Goal: Navigation & Orientation: Understand site structure

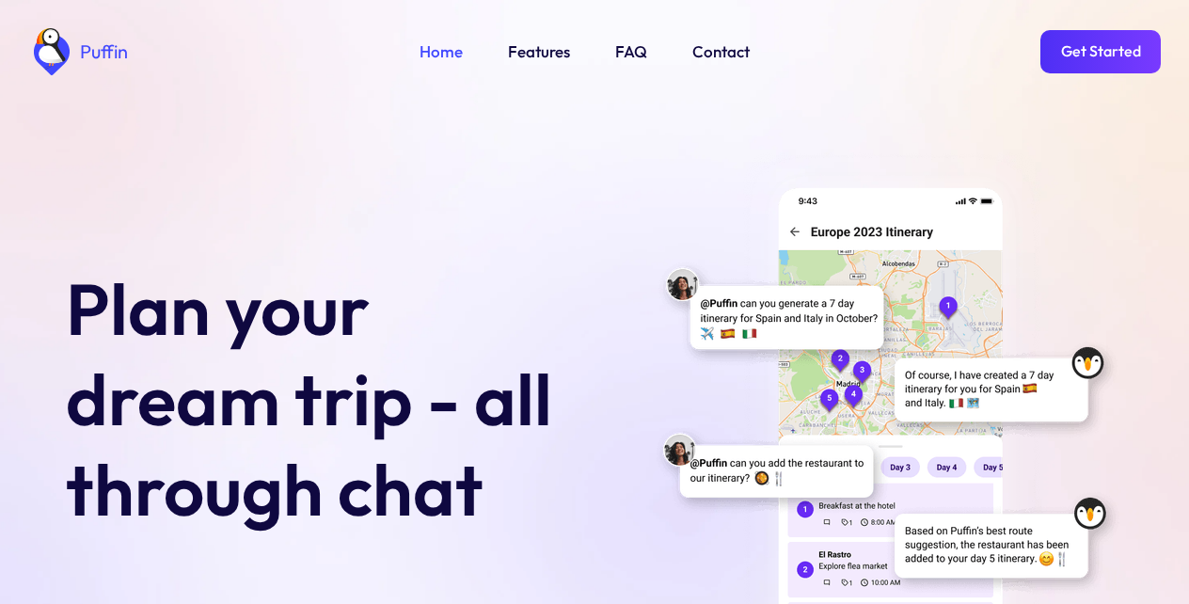
click at [1100, 52] on link "Get Started" at bounding box center [1101, 51] width 120 height 43
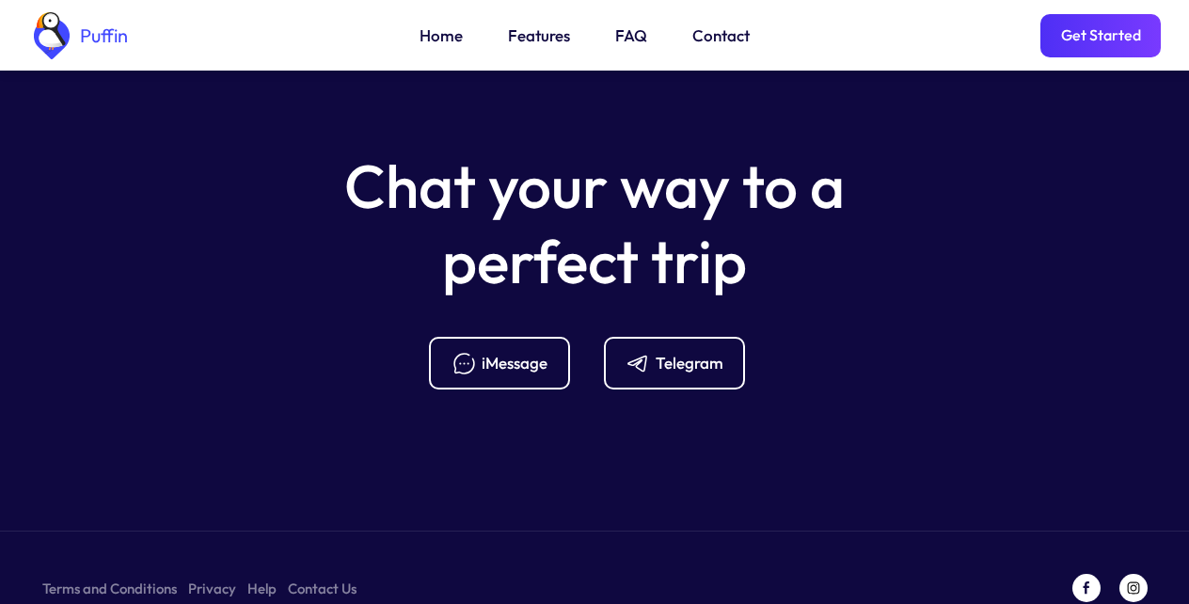
scroll to position [7458, 0]
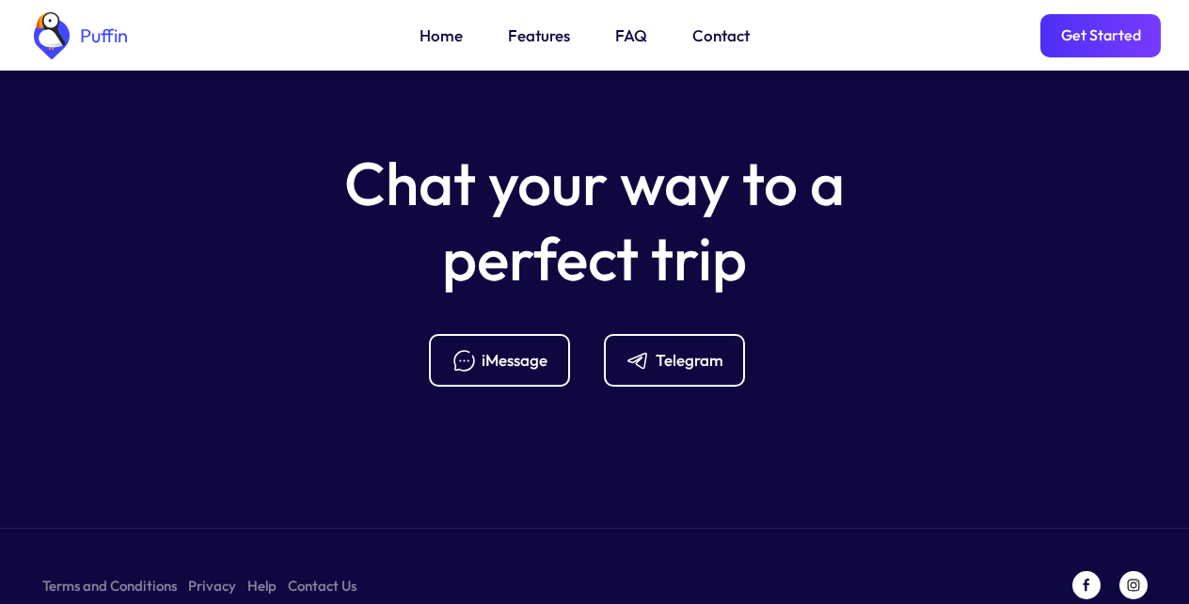
click at [674, 350] on div "Telegram" at bounding box center [690, 360] width 68 height 21
click at [627, 38] on link "FAQ" at bounding box center [631, 36] width 32 height 24
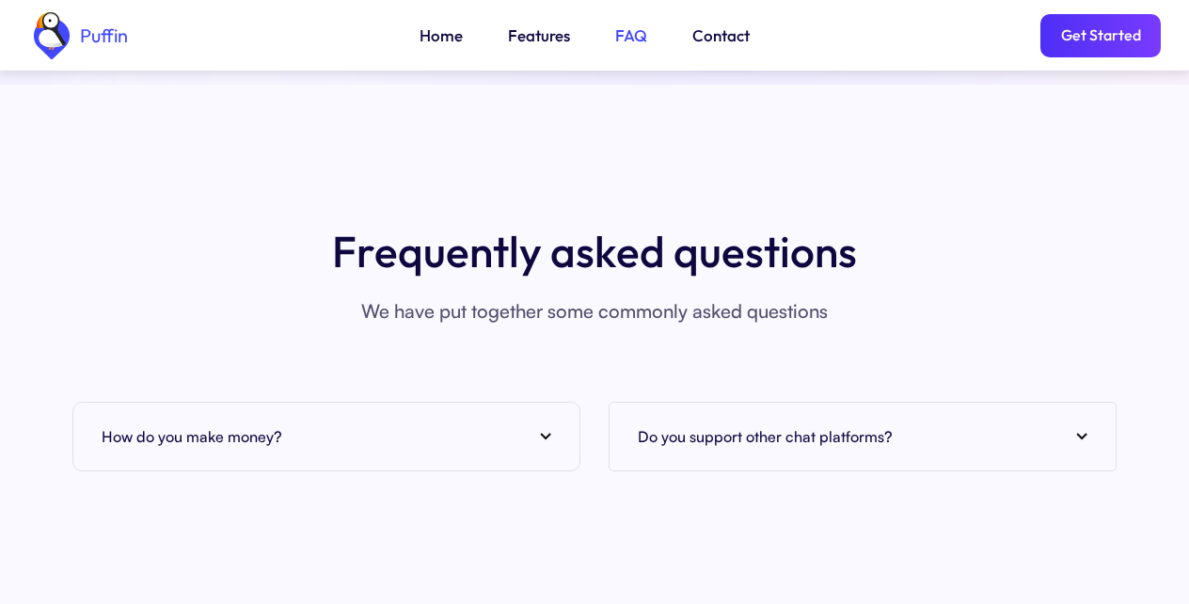
scroll to position [6864, 0]
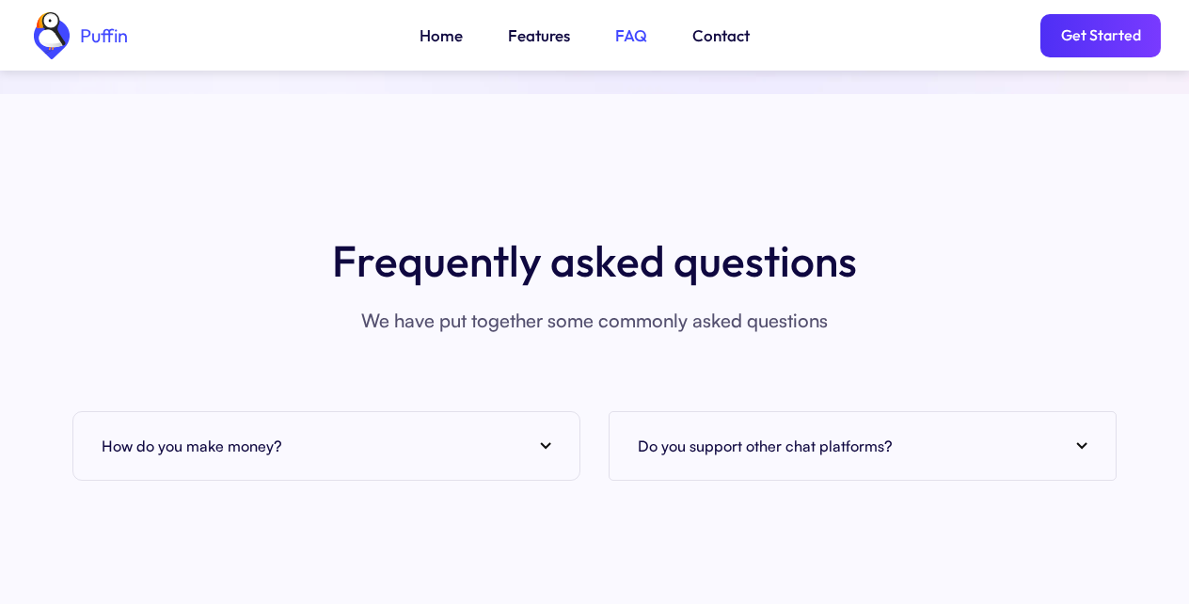
click at [534, 38] on link "Features" at bounding box center [539, 36] width 62 height 24
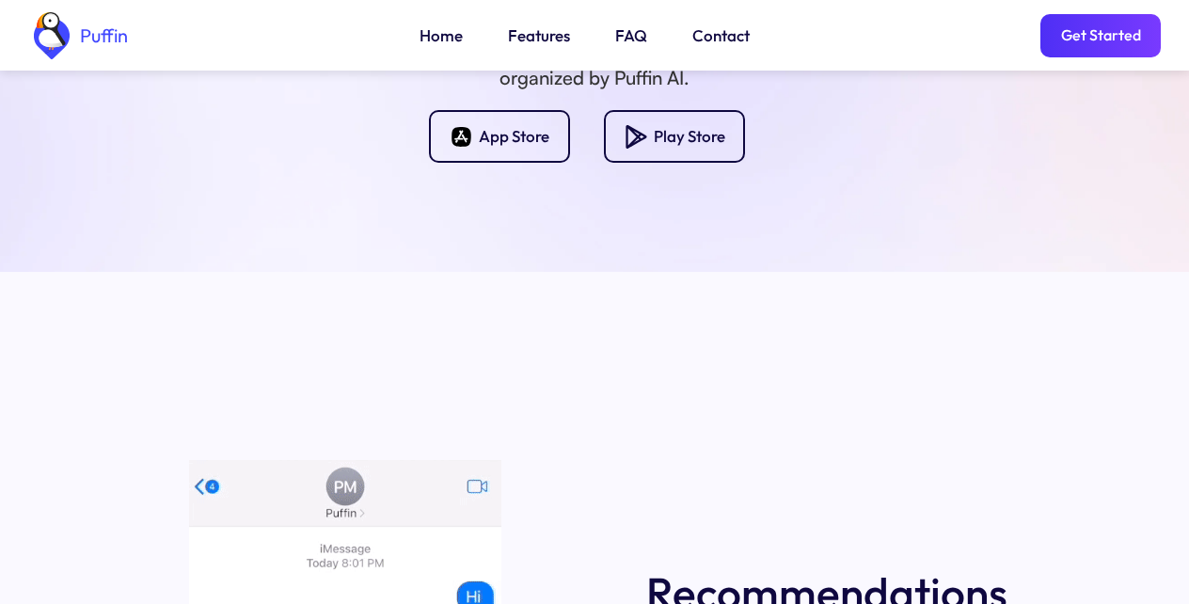
scroll to position [2228, 0]
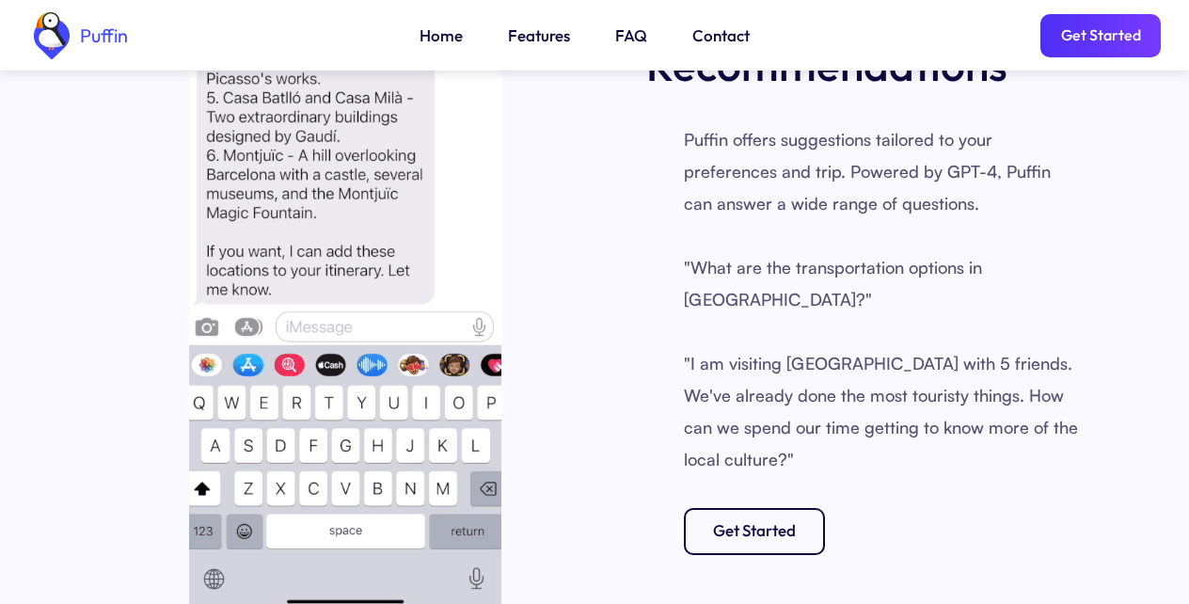
click at [717, 38] on link "Contact" at bounding box center [721, 36] width 57 height 24
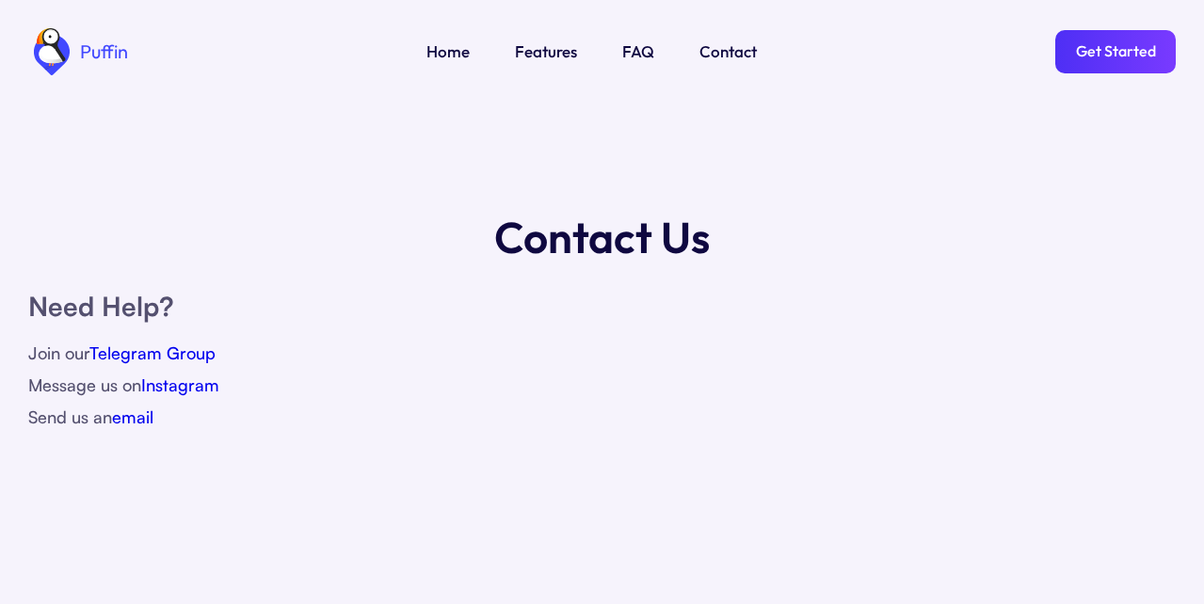
click at [446, 52] on link "Home" at bounding box center [447, 52] width 43 height 24
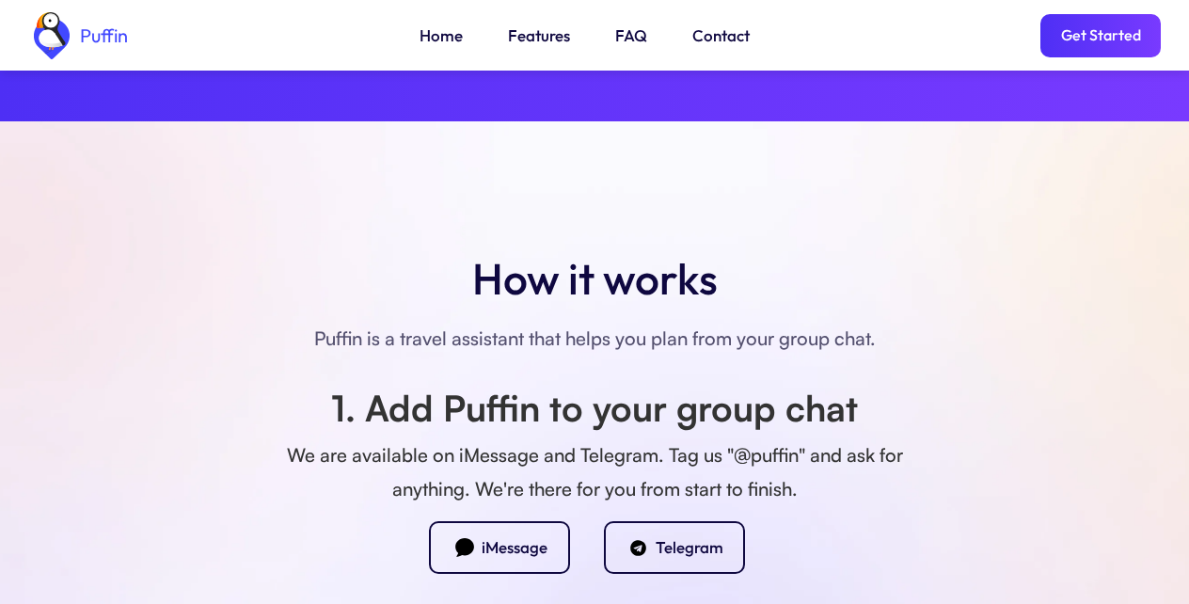
scroll to position [528, 0]
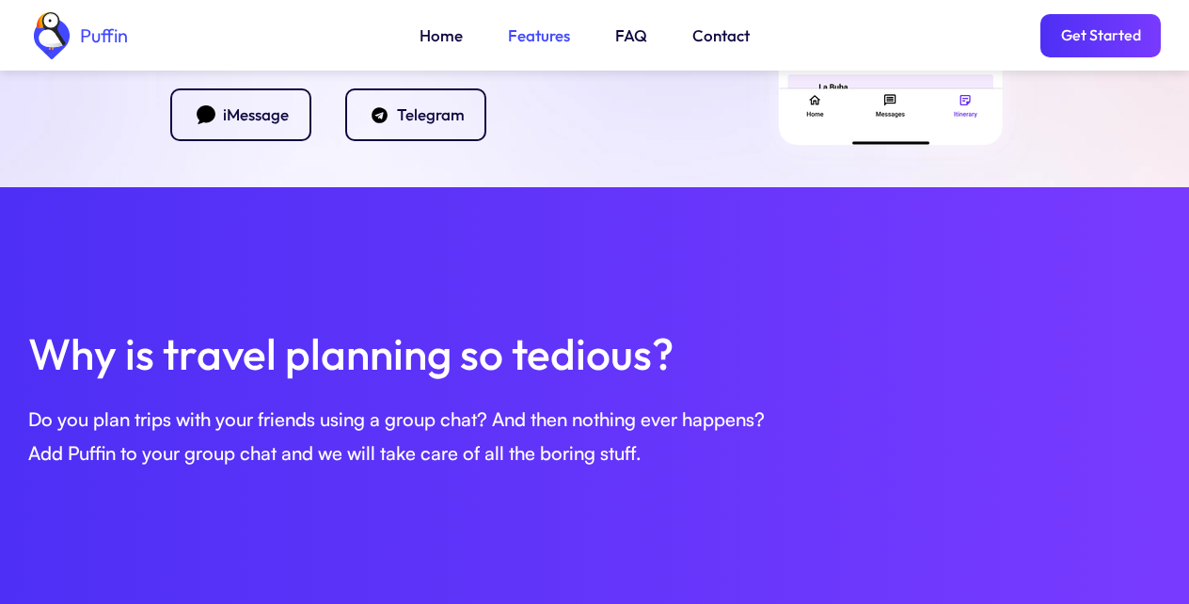
click at [1100, 40] on link "Get Started" at bounding box center [1101, 35] width 120 height 43
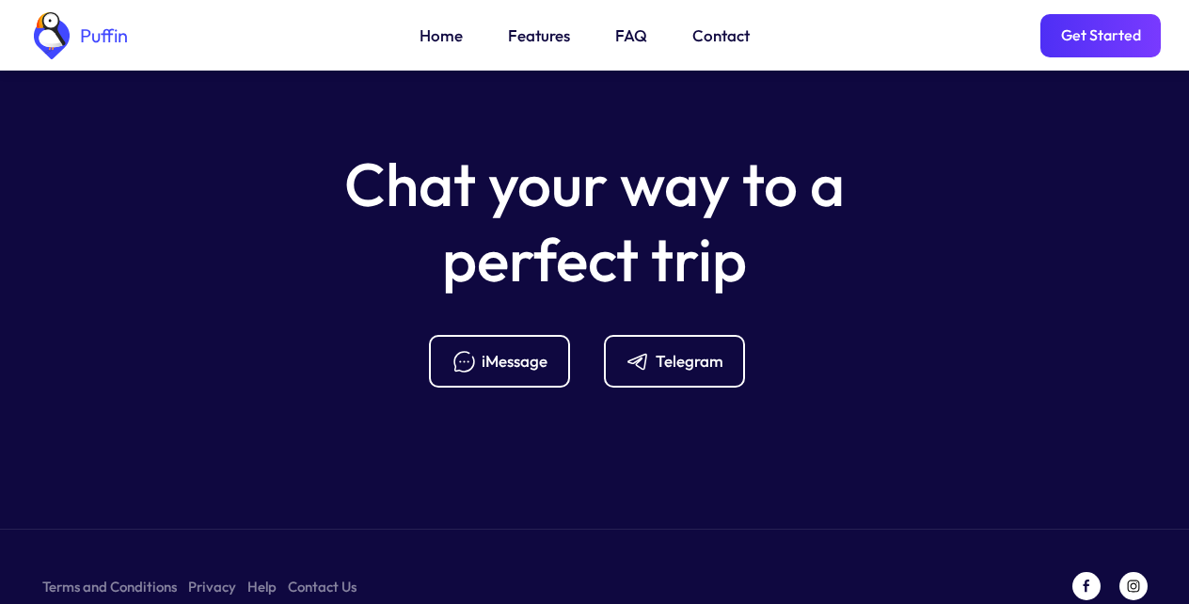
scroll to position [7458, 0]
click at [674, 350] on div "Telegram" at bounding box center [690, 360] width 68 height 21
